Goal: Task Accomplishment & Management: Use online tool/utility

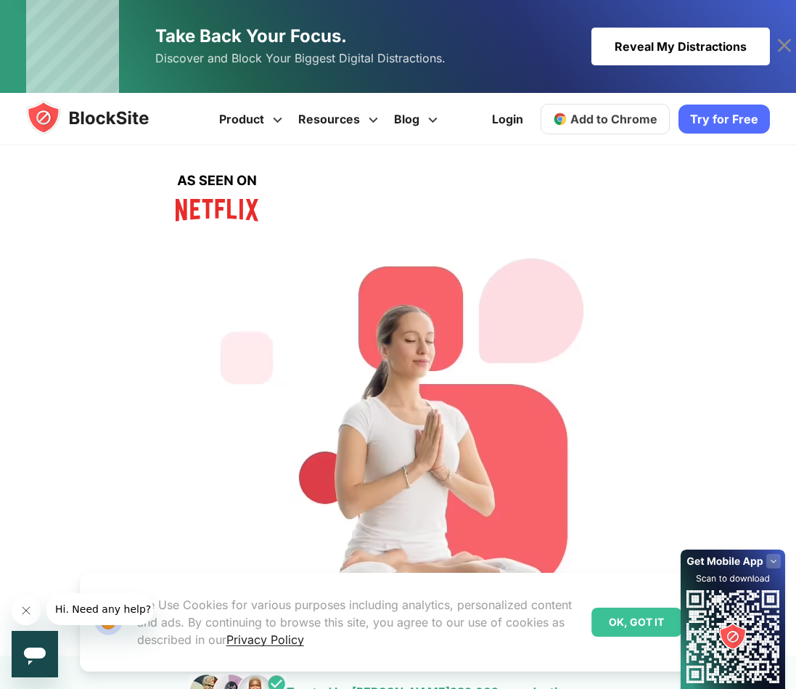
scroll to position [348, 0]
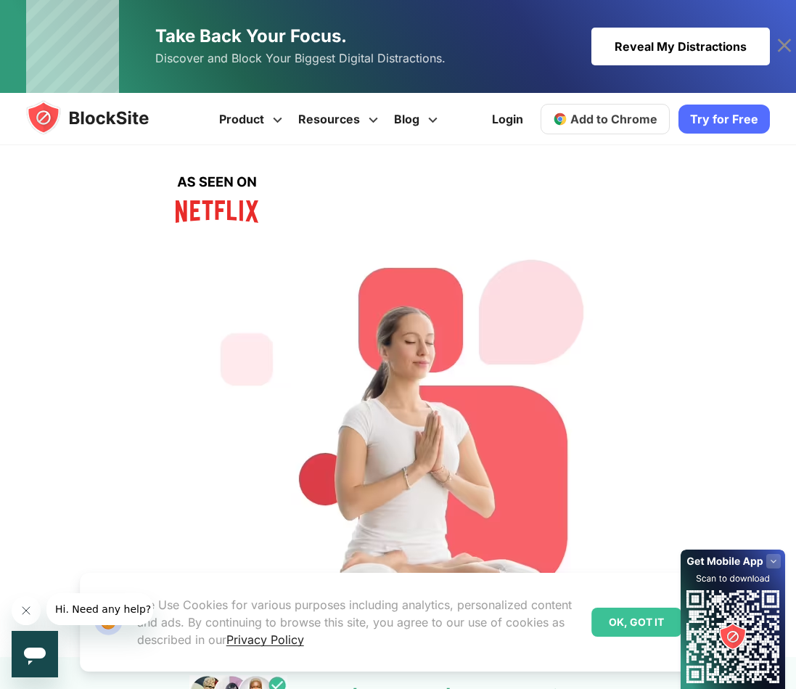
click at [588, 115] on span "Add to Chrome" at bounding box center [614, 119] width 87 height 15
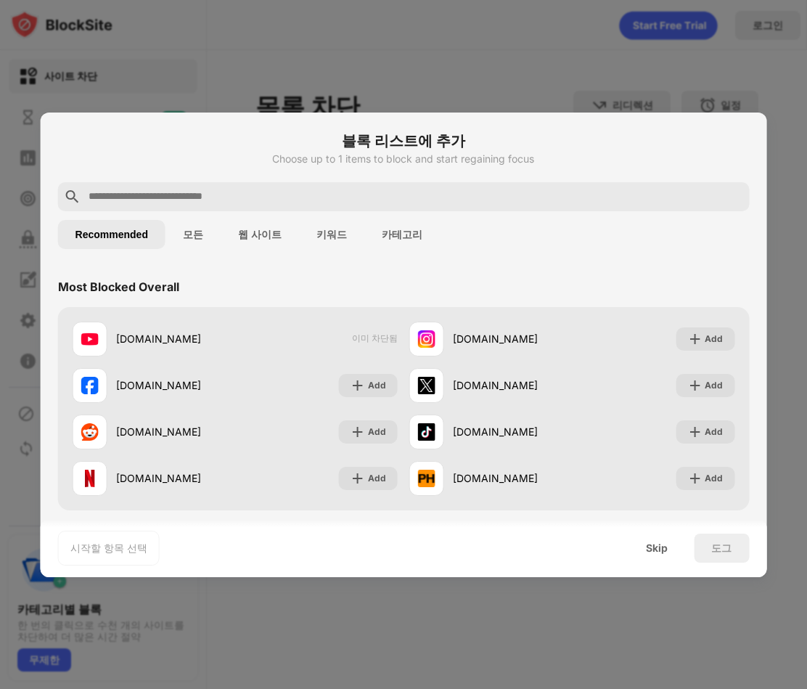
click at [663, 559] on div "Skip" at bounding box center [657, 548] width 57 height 29
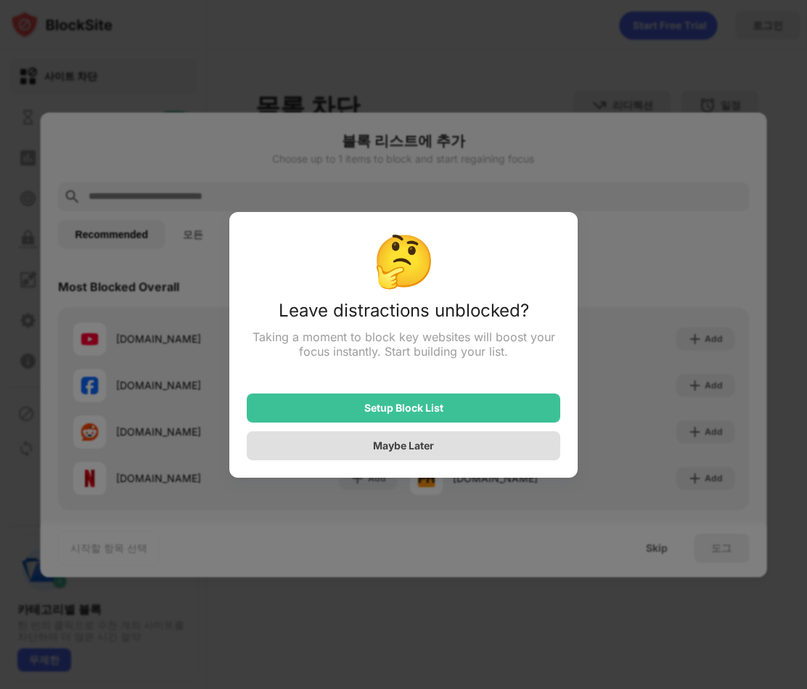
click at [421, 443] on div "Maybe Later" at bounding box center [403, 445] width 61 height 12
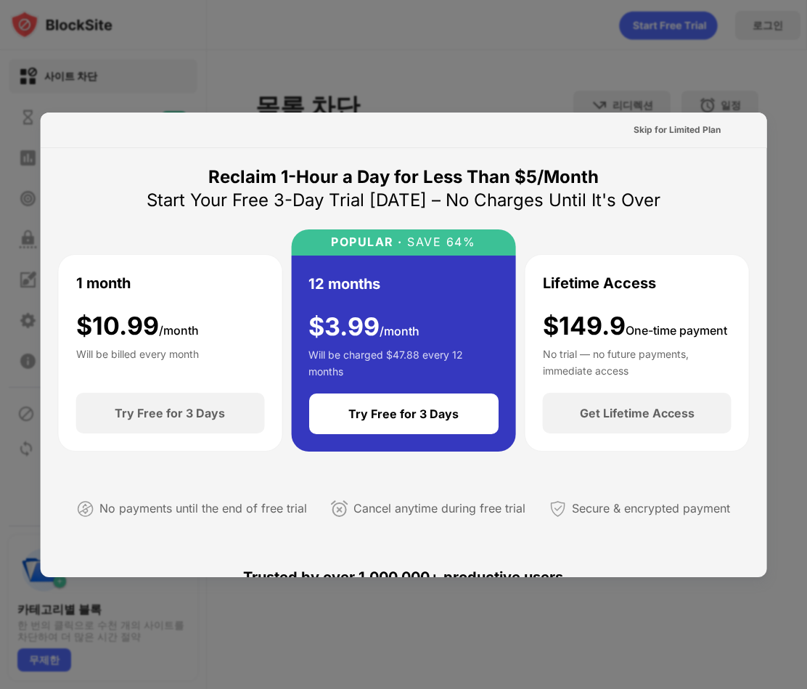
click at [656, 88] on div at bounding box center [403, 344] width 807 height 689
click at [680, 137] on div "Skip for Limited Plan" at bounding box center [676, 129] width 110 height 23
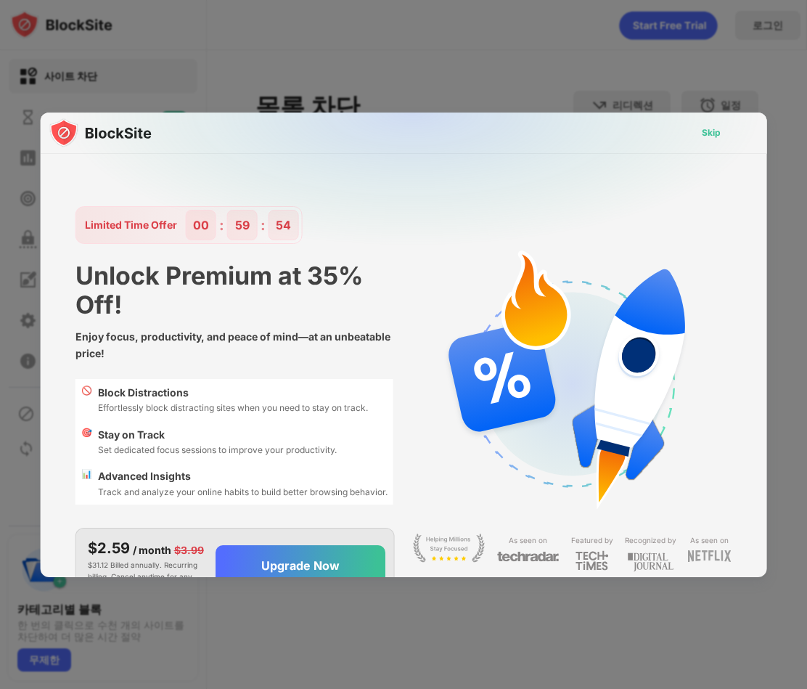
click at [701, 133] on div "Skip" at bounding box center [710, 133] width 19 height 15
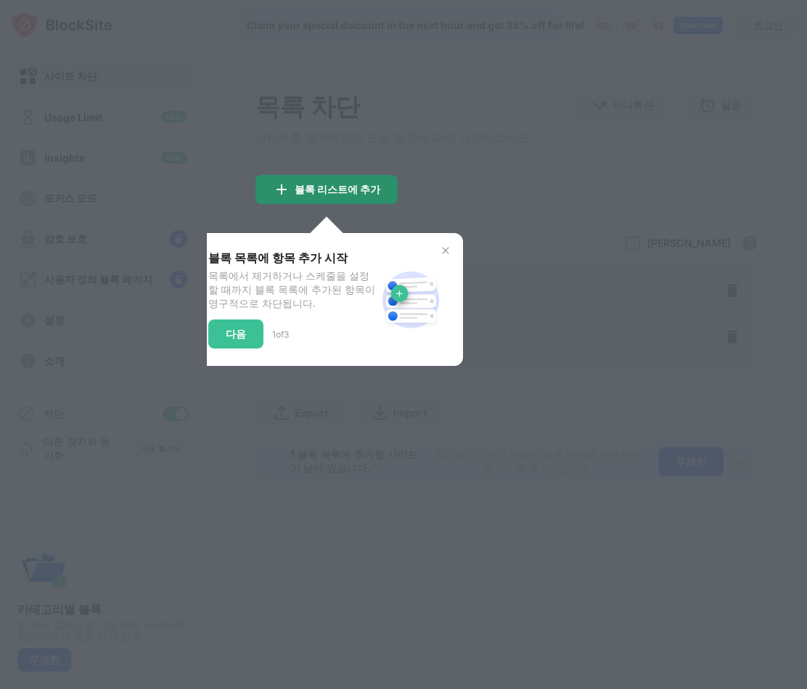
click at [383, 203] on div "블록 리스트에 추가" at bounding box center [327, 189] width 142 height 29
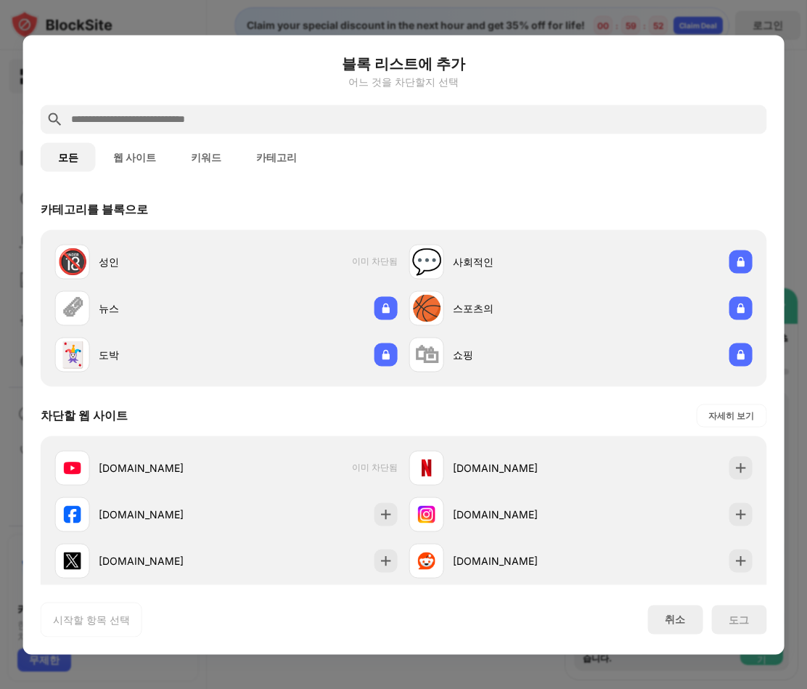
click at [743, 38] on div "블록 리스트에 추가 어느 것을 차단할지 선택 모든 웹 사이트 키워드 카테고리 카테고리를 블록으로 🔞 성인 이미 차단됨 💬 사회적인 🗞 뉴스 🏀…" at bounding box center [404, 344] width 762 height 619
click at [677, 632] on div "취소" at bounding box center [675, 619] width 55 height 29
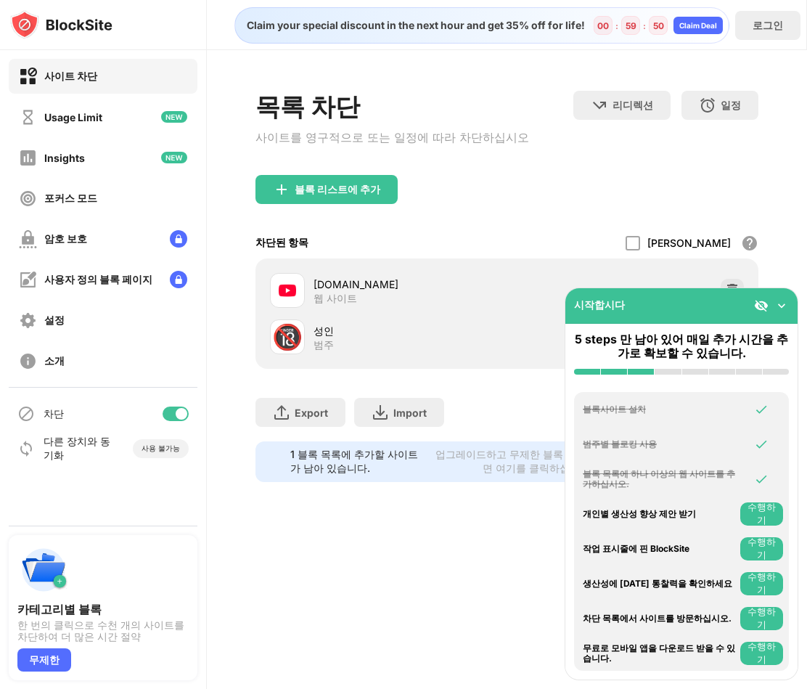
click at [785, 310] on img at bounding box center [782, 305] width 15 height 15
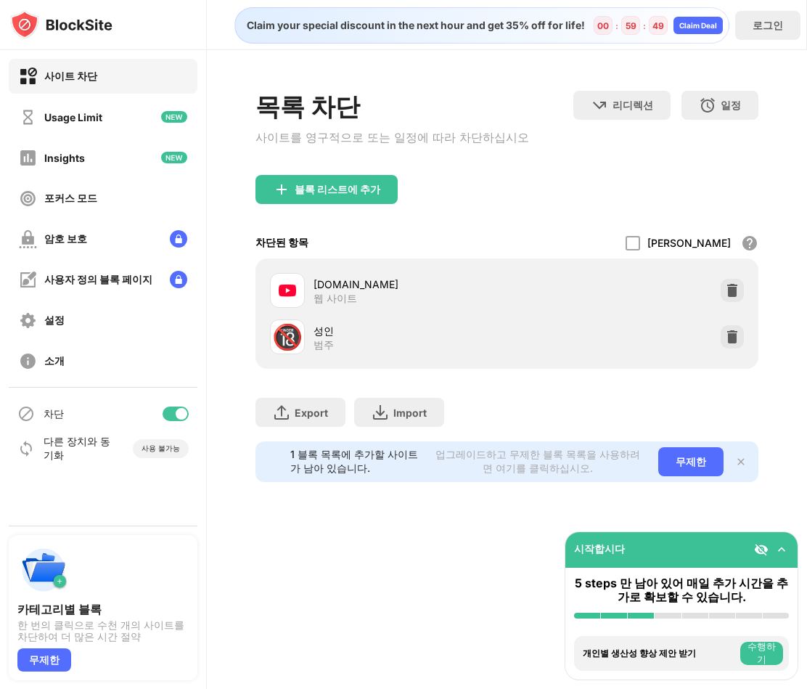
click at [735, 298] on img at bounding box center [732, 290] width 15 height 15
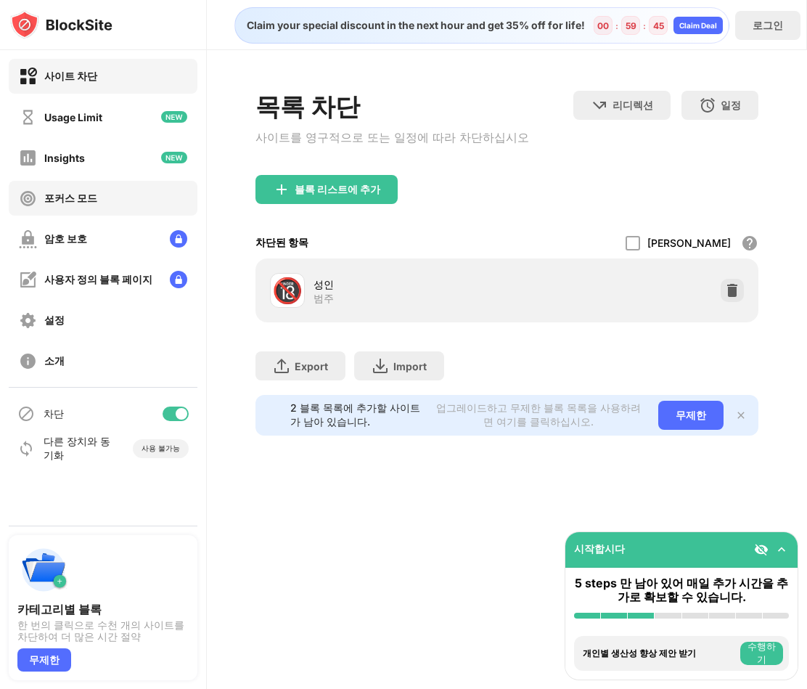
click at [115, 185] on div "포커스 모드" at bounding box center [103, 198] width 189 height 35
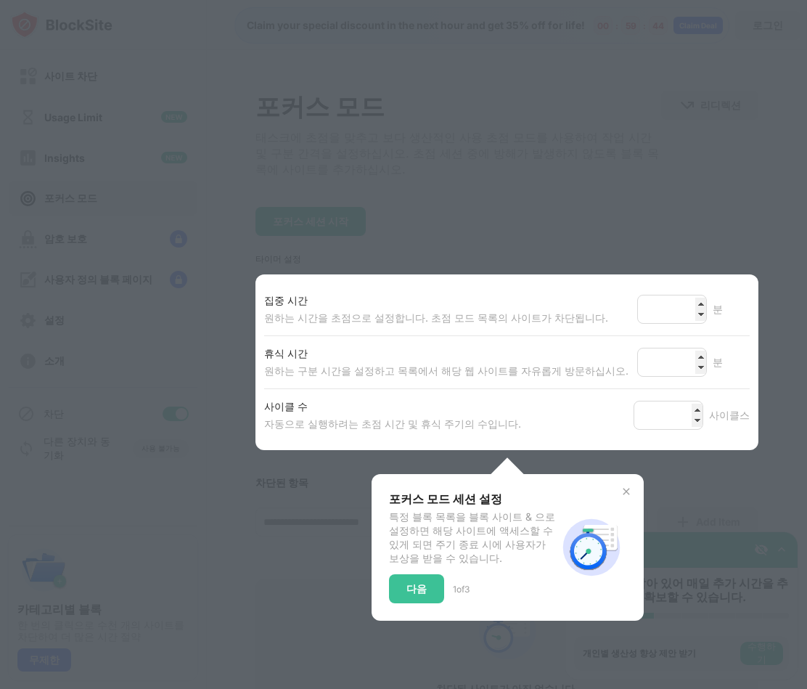
click at [570, 280] on div at bounding box center [403, 344] width 807 height 689
click at [631, 302] on div "집중 시간 원하는 시간을 초점으로 설정합니다. 초점 모드 목록의 사이트가 차단됩니다. ** 분" at bounding box center [507, 309] width 486 height 52
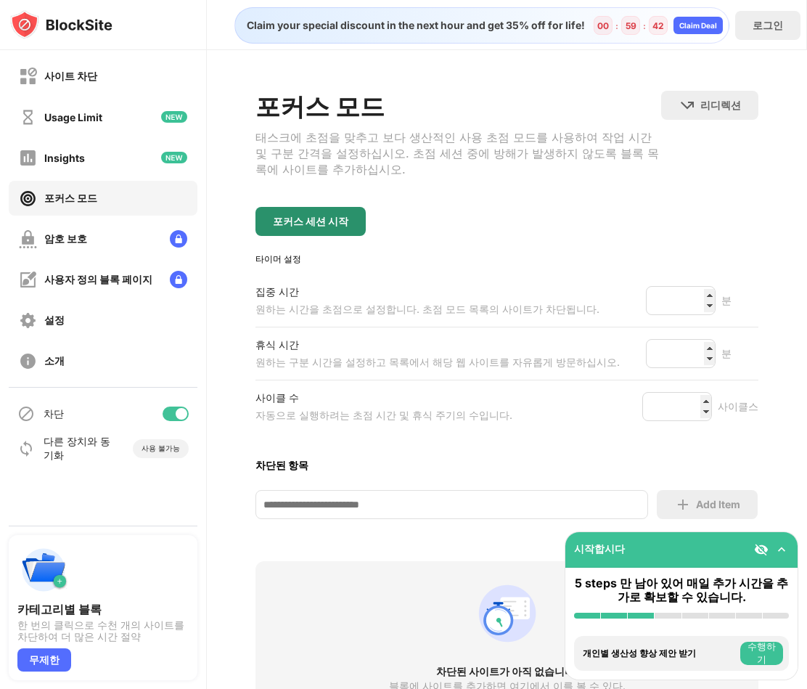
click at [330, 227] on div "포커스 세션 시작" at bounding box center [311, 222] width 76 height 12
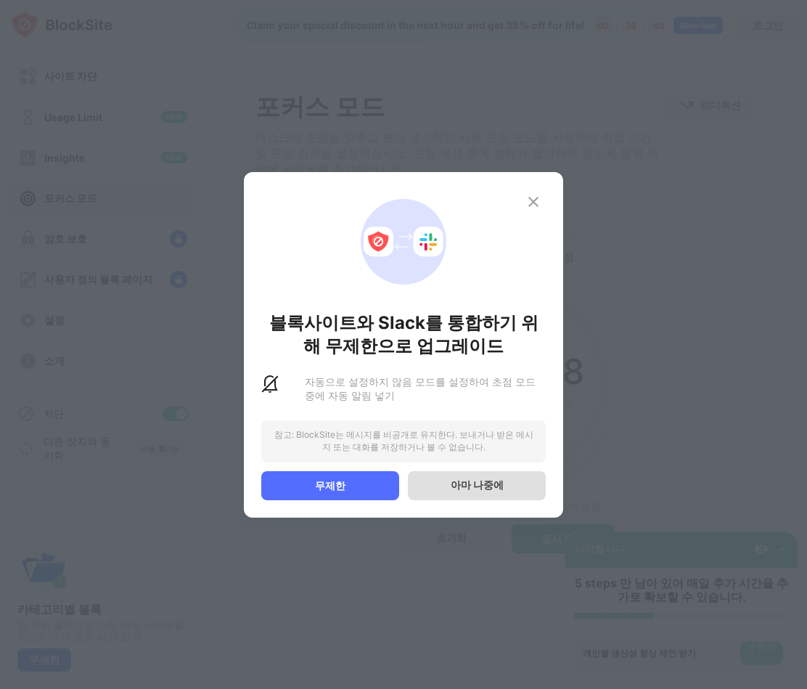
click at [432, 498] on div "아마 나중에" at bounding box center [477, 485] width 138 height 29
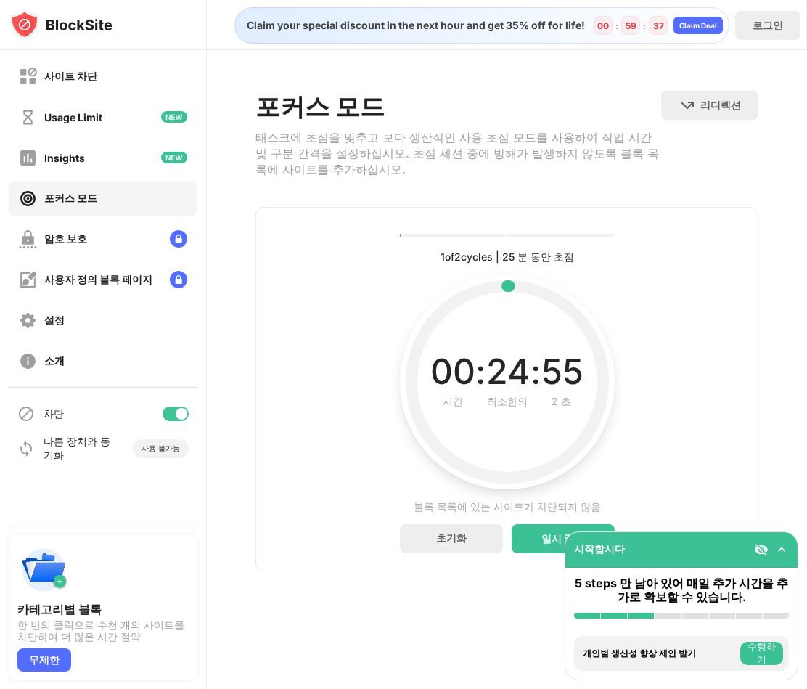
click at [787, 551] on img at bounding box center [782, 549] width 15 height 15
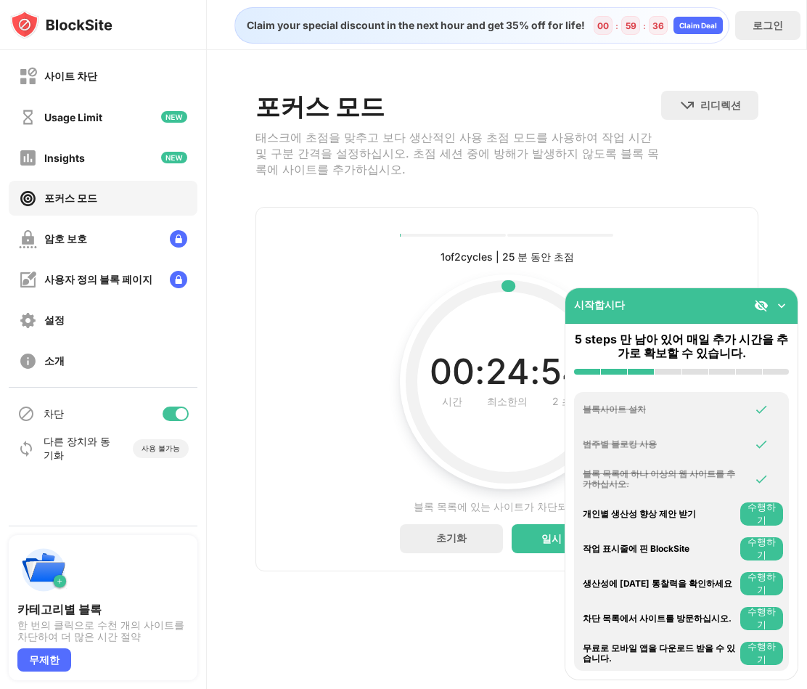
click at [777, 308] on img at bounding box center [782, 305] width 15 height 15
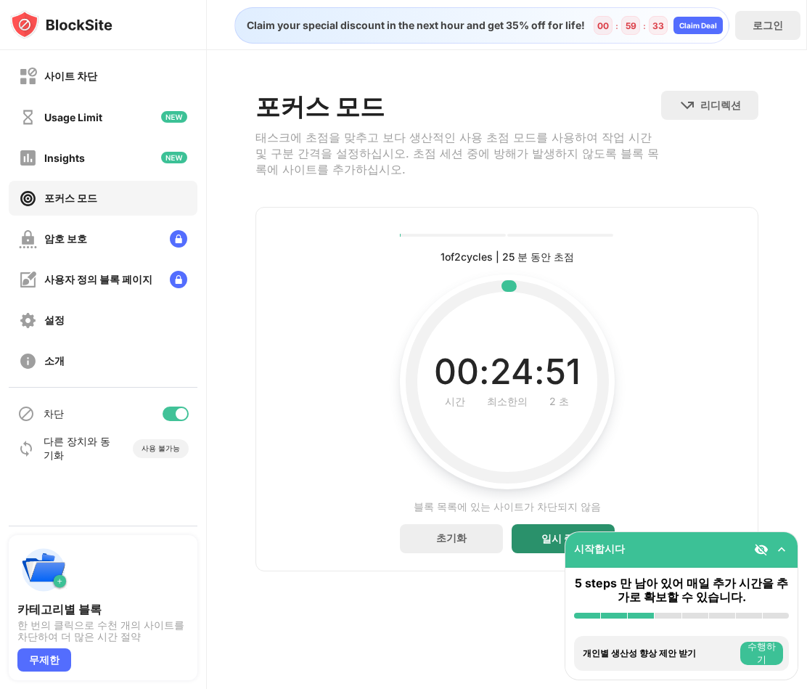
click at [518, 547] on div "일시 중지" at bounding box center [563, 538] width 103 height 29
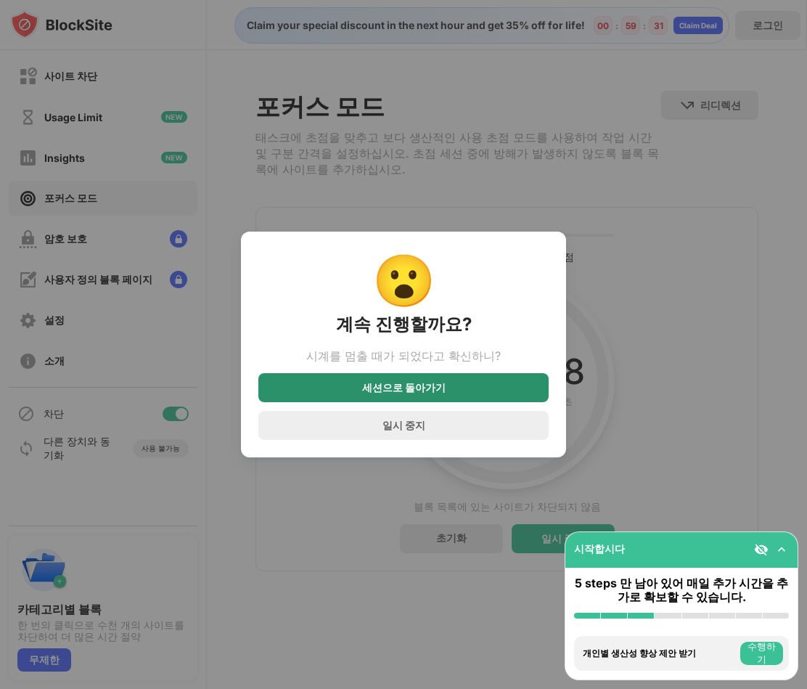
click at [358, 401] on div "세션으로 돌아가기" at bounding box center [403, 387] width 290 height 29
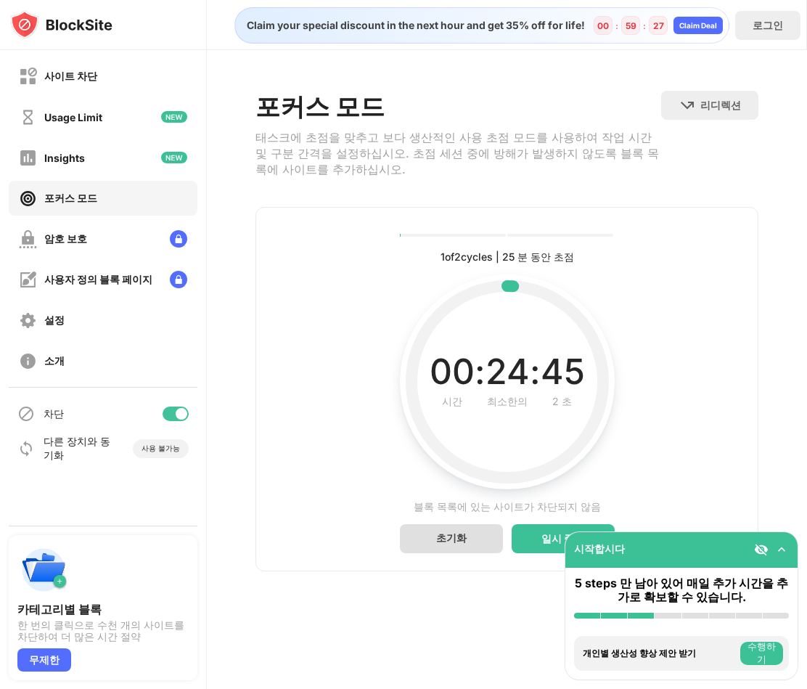
click at [437, 545] on div "초기화" at bounding box center [451, 538] width 30 height 14
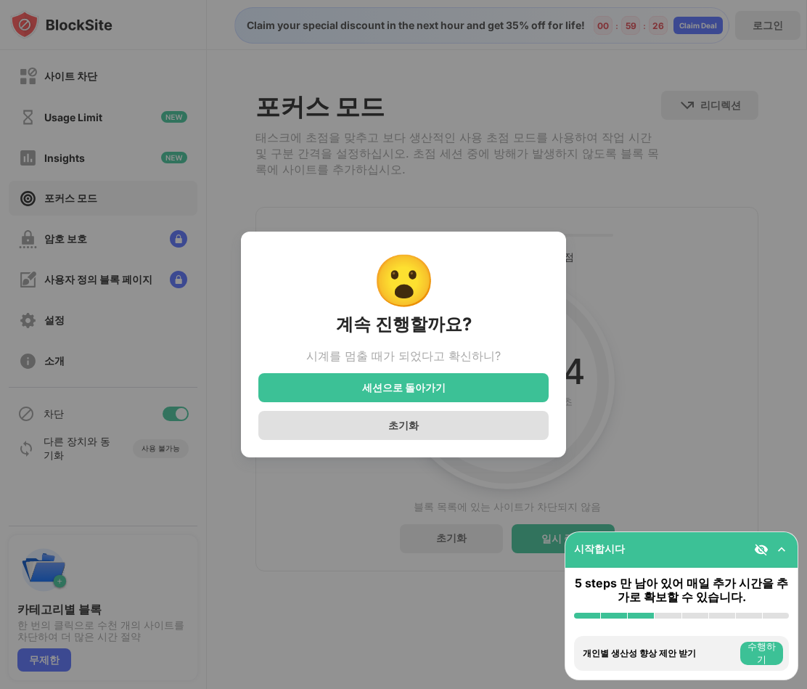
click at [344, 419] on div "초기화" at bounding box center [403, 425] width 290 height 29
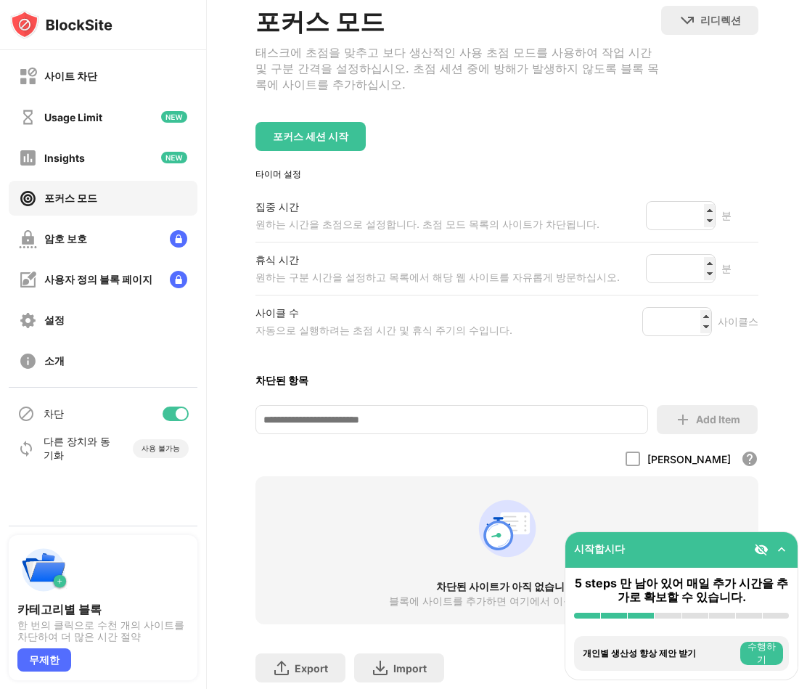
scroll to position [153, 0]
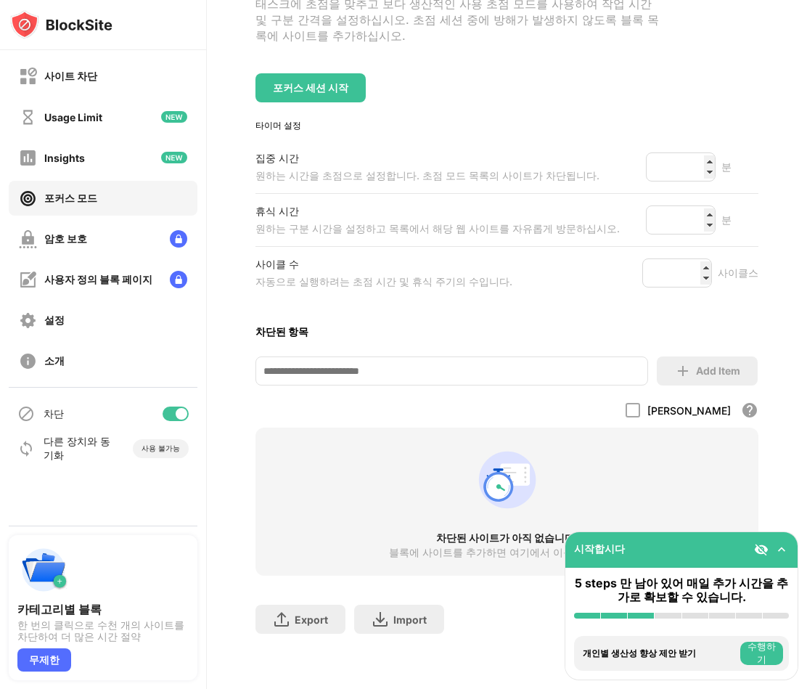
click at [535, 359] on input at bounding box center [452, 370] width 393 height 29
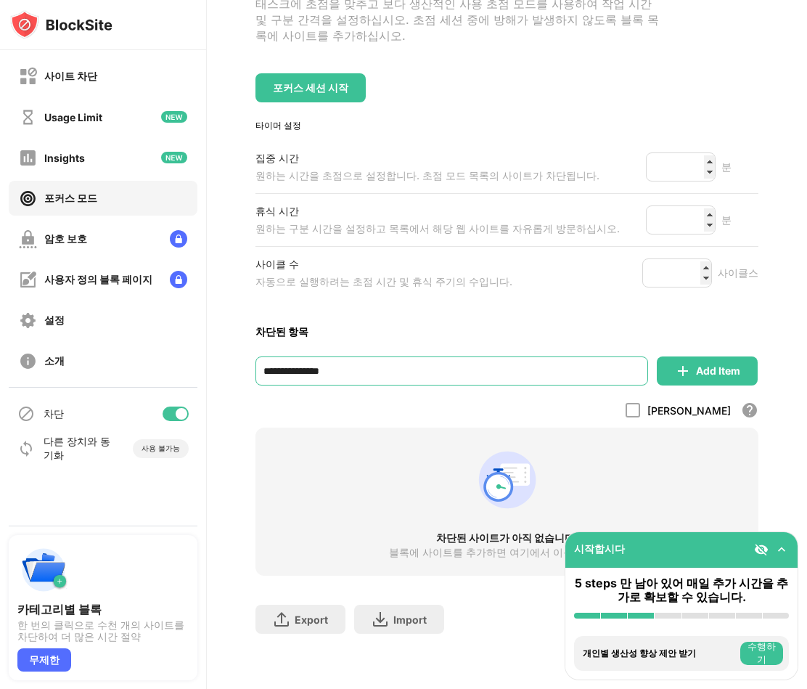
type input "**********"
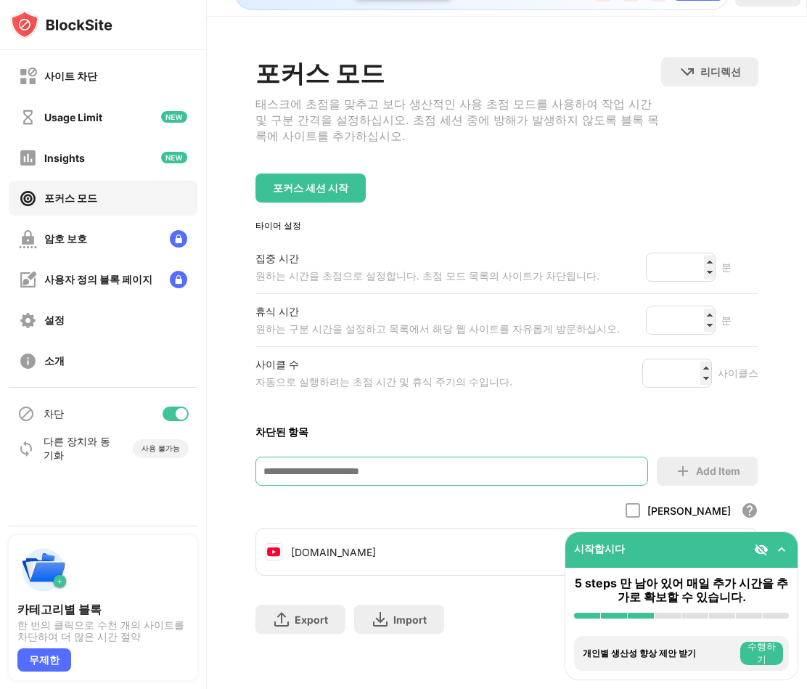
scroll to position [53, 0]
type input "**********"
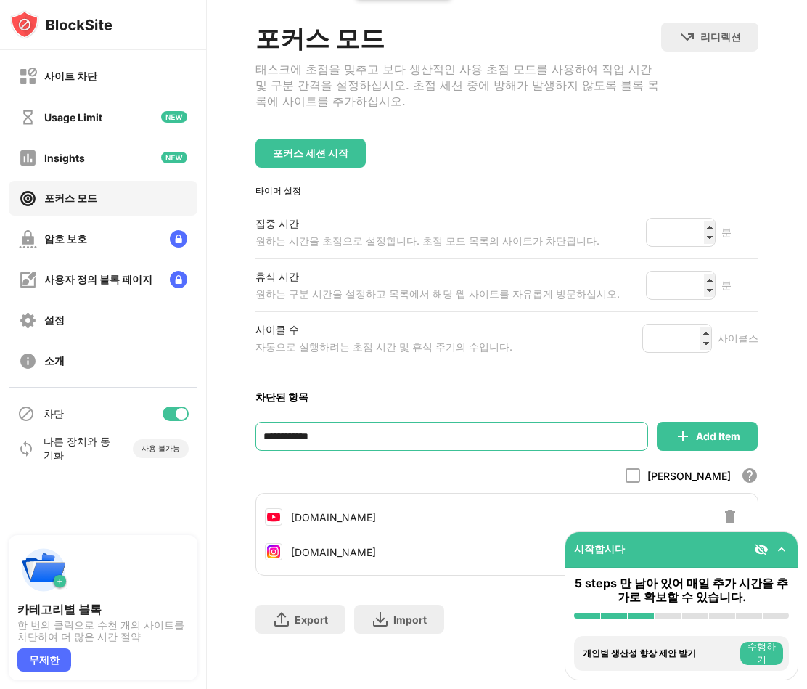
type input "**********"
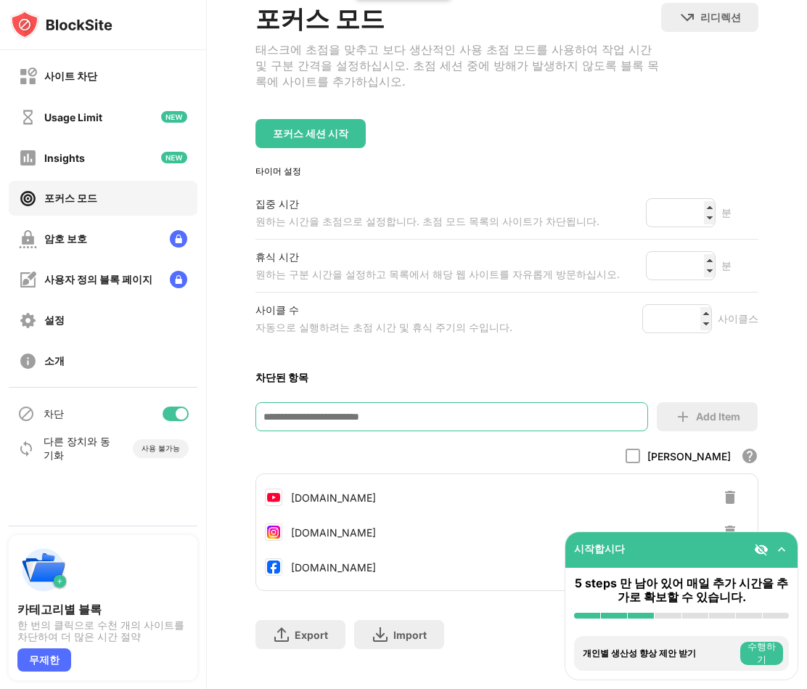
scroll to position [123, 0]
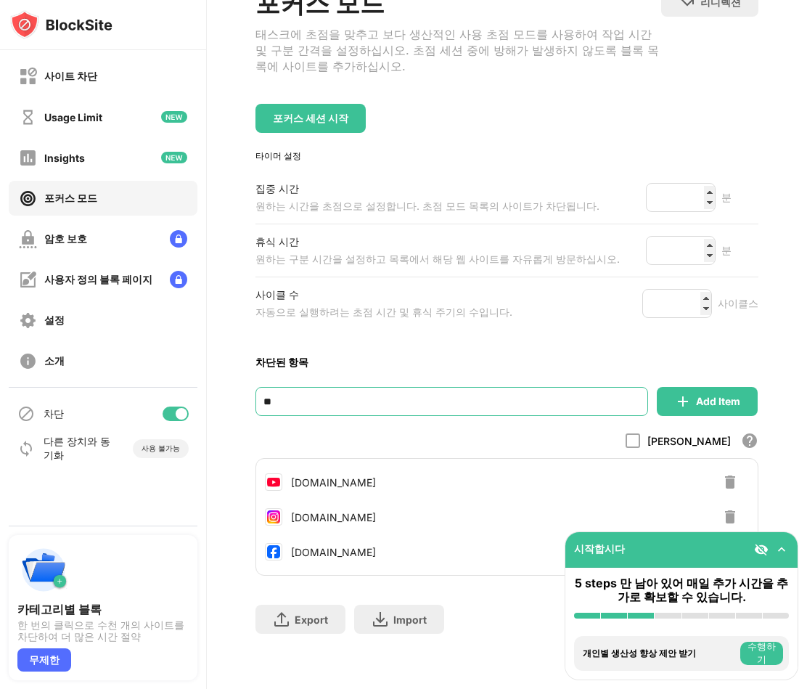
type input "*"
type input "**********"
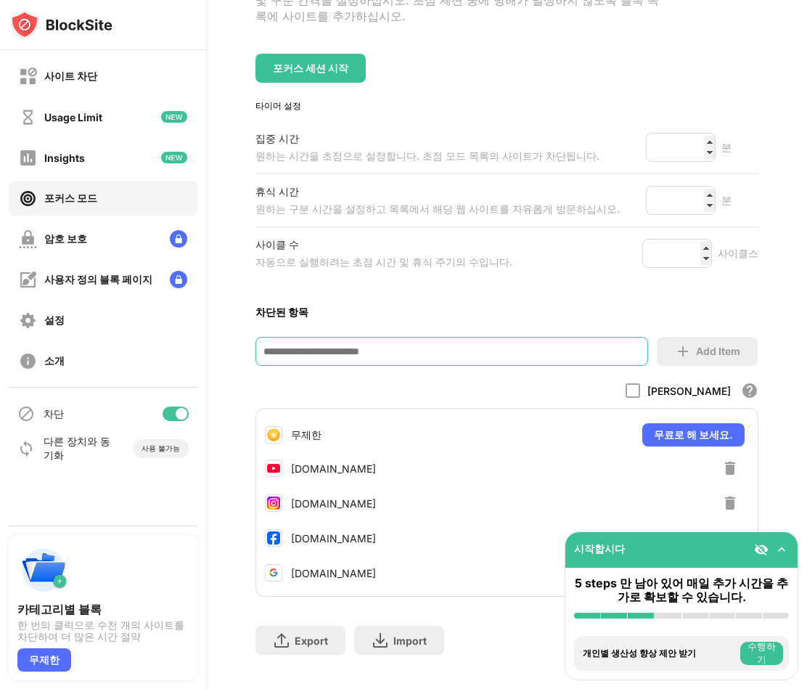
scroll to position [0, 0]
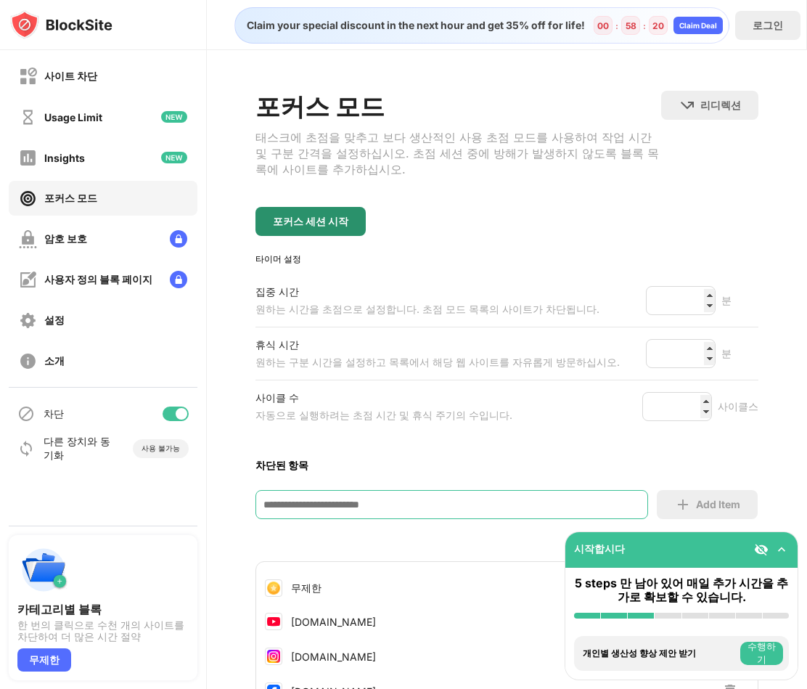
click at [315, 219] on div "포커스 세션 시작" at bounding box center [311, 221] width 110 height 29
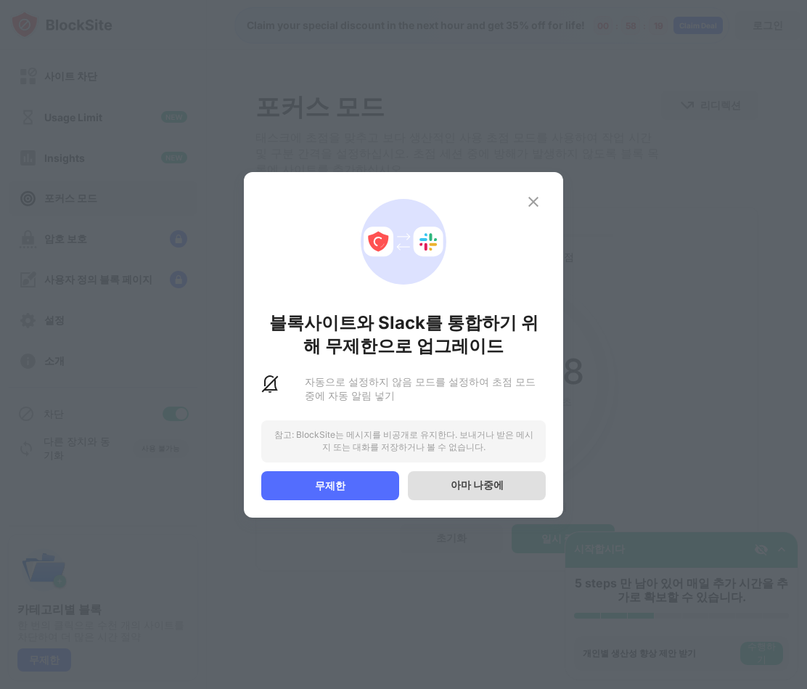
click at [536, 483] on div "아마 나중에" at bounding box center [477, 485] width 138 height 29
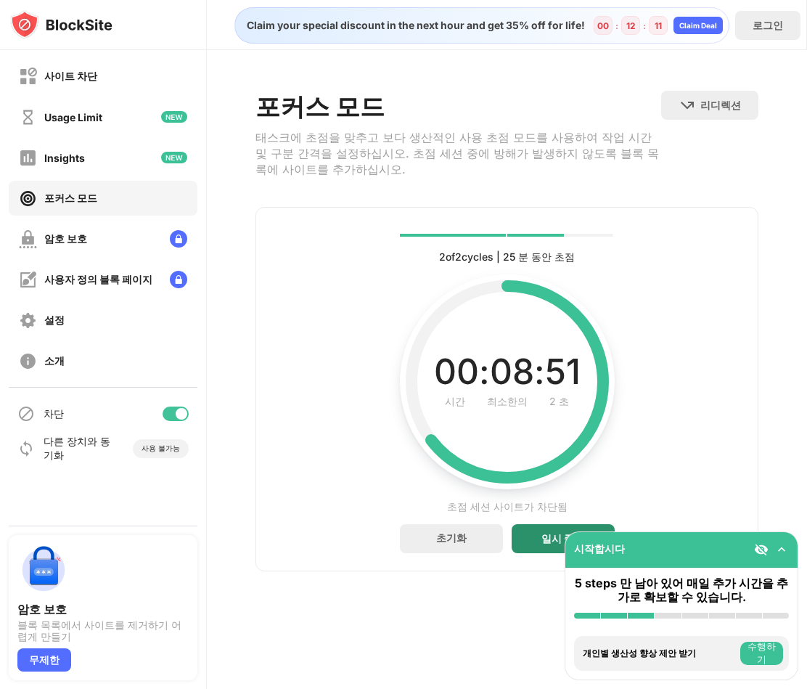
click at [537, 551] on div "일시 중지" at bounding box center [563, 538] width 103 height 29
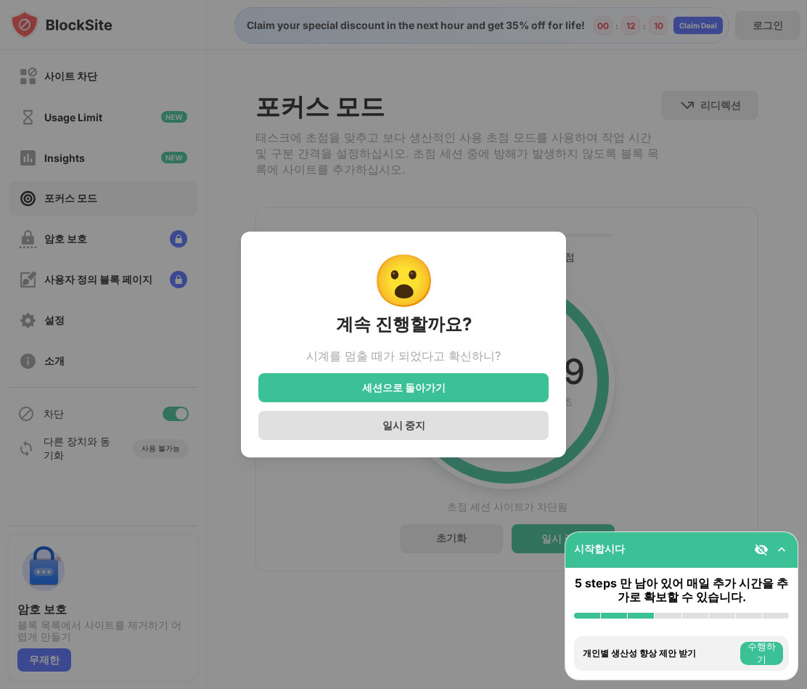
click at [382, 428] on div "일시 중지" at bounding box center [403, 425] width 290 height 29
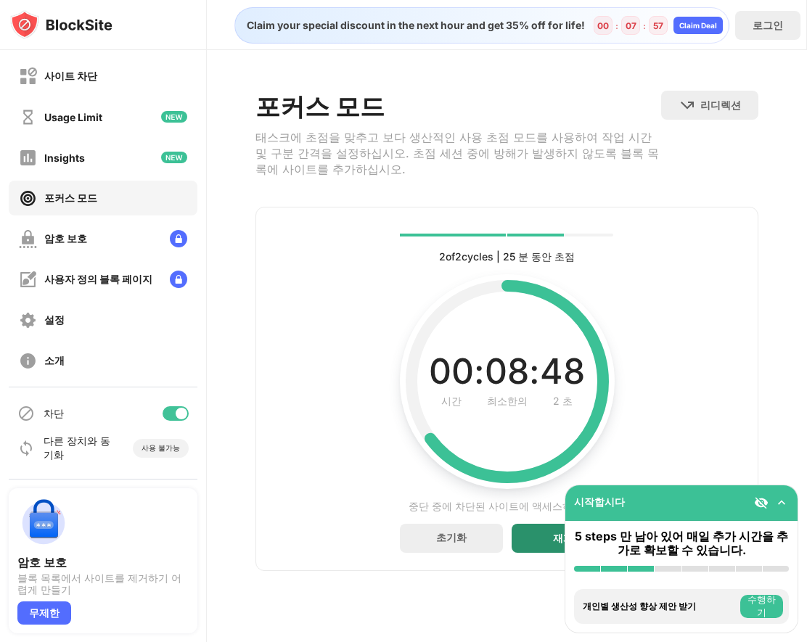
click at [534, 553] on div "재개" at bounding box center [563, 538] width 103 height 29
click at [516, 546] on div "일시 중지" at bounding box center [563, 538] width 103 height 29
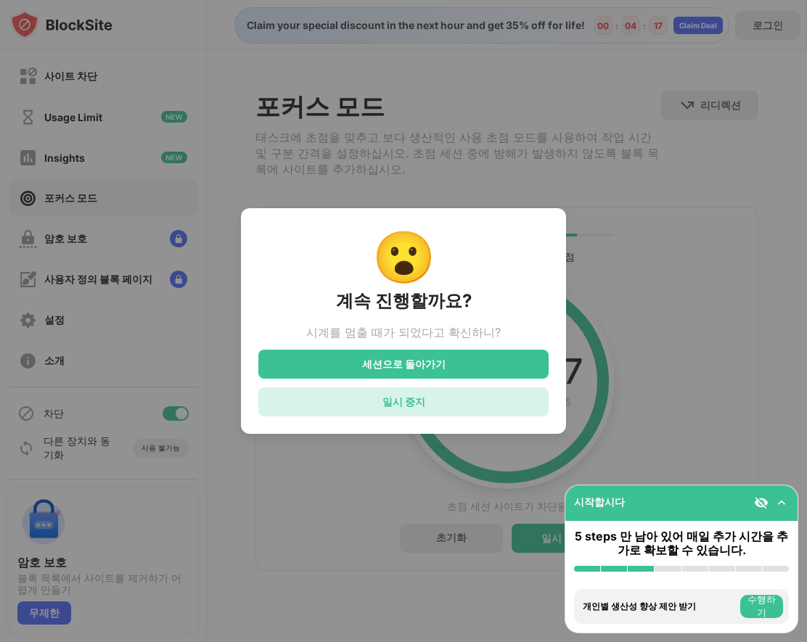
click at [370, 393] on div "일시 중지" at bounding box center [403, 402] width 290 height 29
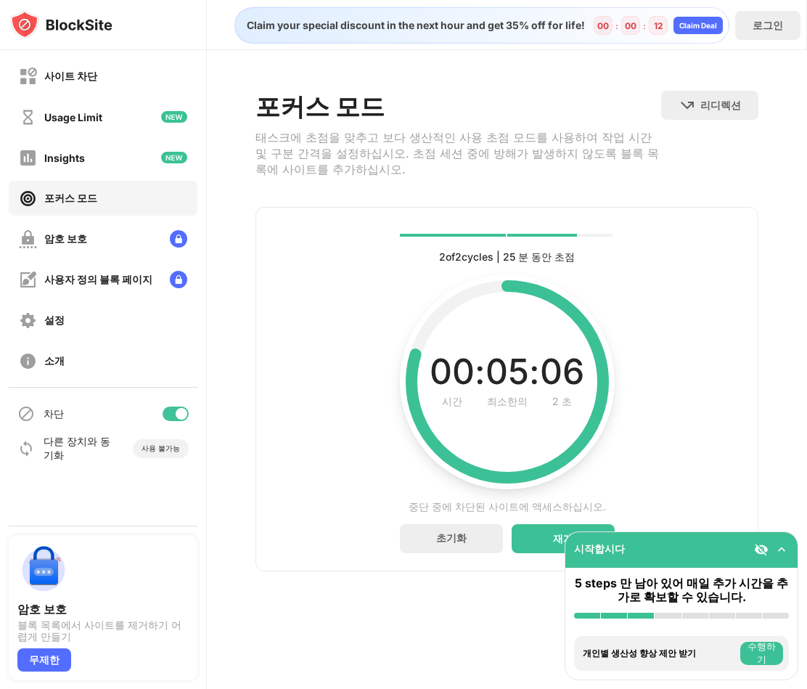
click at [523, 562] on div "2 of 2 cycles | 25 분 동안 초점 현재, 완료 및 향후 주기 상태 00 : 05 : 06 시간 최소한의 2 초 현재 시간 간격으…" at bounding box center [508, 389] width 504 height 364
click at [524, 553] on div "재개" at bounding box center [563, 538] width 103 height 29
